Goal: Information Seeking & Learning: Learn about a topic

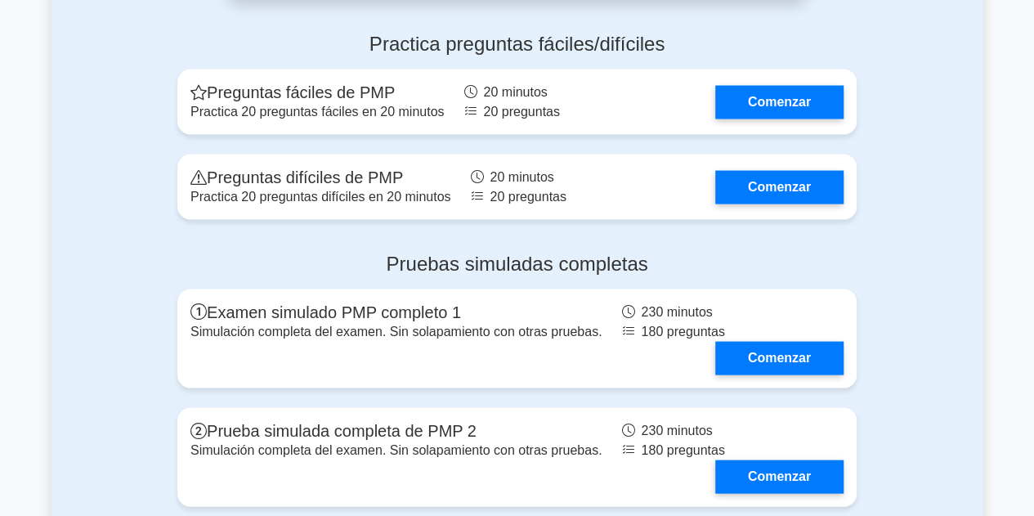
scroll to position [4622, 0]
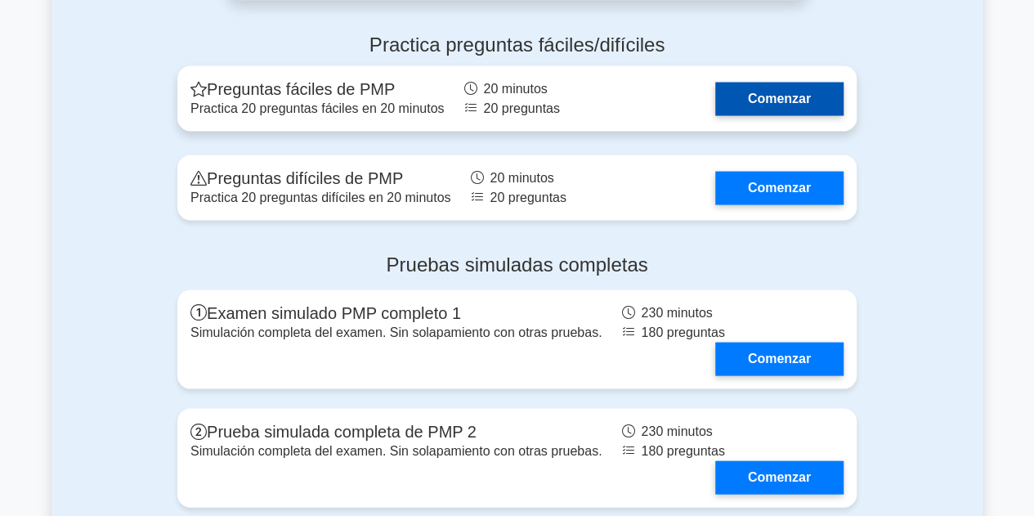
click at [787, 107] on link "Comenzar" at bounding box center [779, 99] width 128 height 34
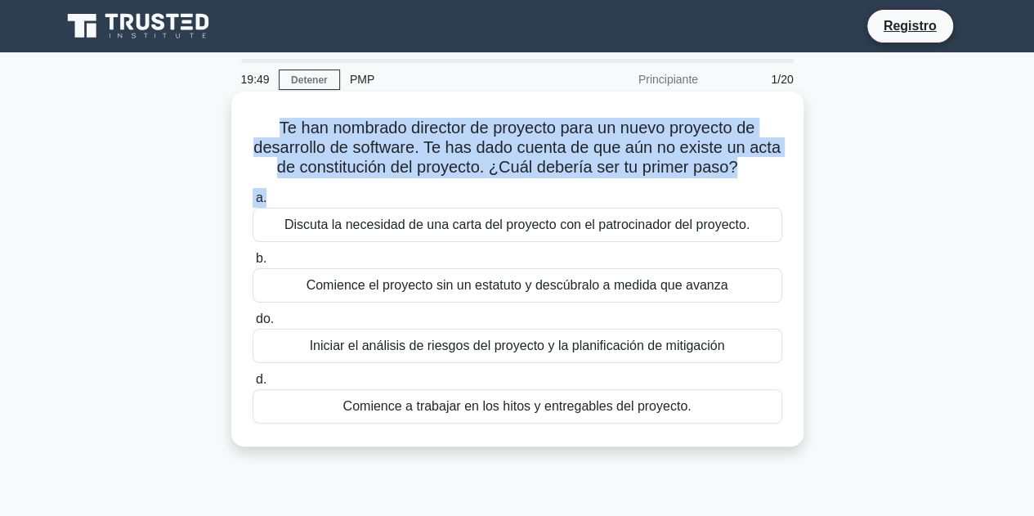
drag, startPoint x: 776, startPoint y: 184, endPoint x: 245, endPoint y: 126, distance: 534.4
click at [245, 126] on div "Te han nombrado director de proyecto para un nuevo proyecto de desarrollo de so…" at bounding box center [517, 269] width 559 height 342
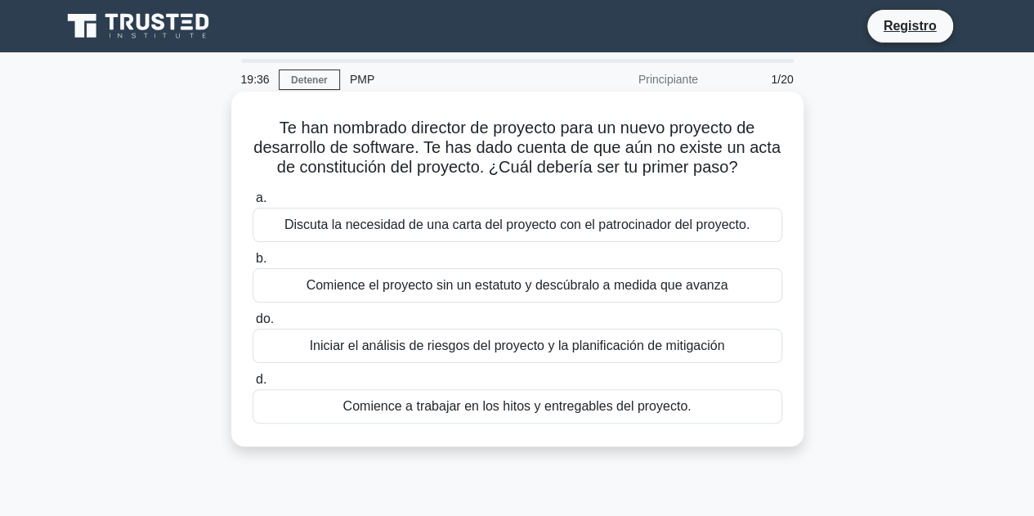
click at [519, 237] on div "Discuta la necesidad de una carta del proyecto con el patrocinador del proyecto." at bounding box center [518, 225] width 530 height 34
click at [253, 204] on input "a. Discuta la necesidad de una carta del proyecto con el patrocinador del proye…" at bounding box center [253, 198] width 0 height 11
